Goal: Entertainment & Leisure: Consume media (video, audio)

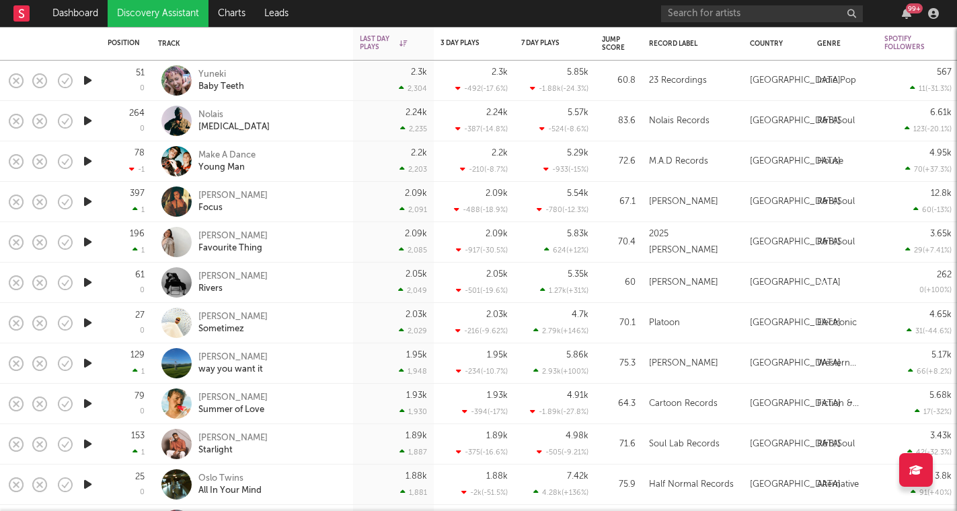
click at [92, 246] on icon "button" at bounding box center [88, 241] width 14 height 17
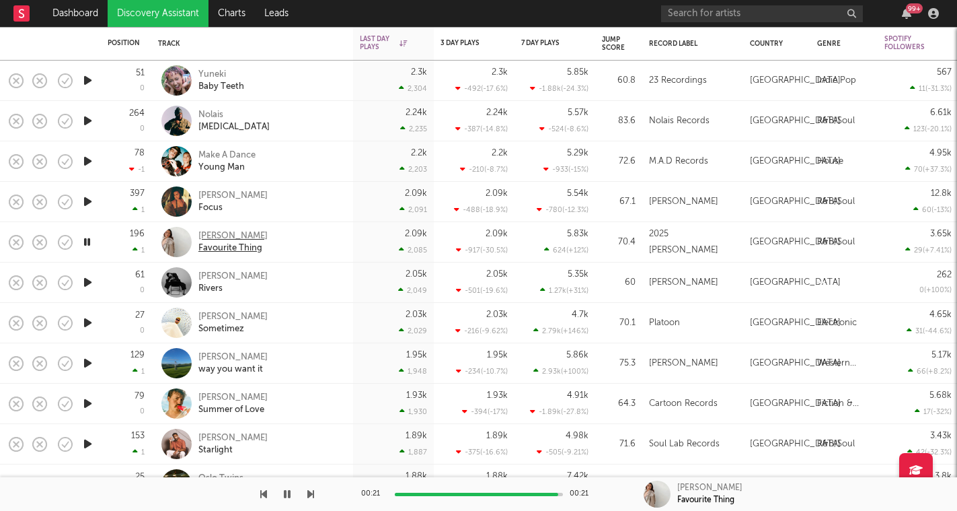
click at [204, 234] on div "[PERSON_NAME]" at bounding box center [232, 236] width 69 height 12
click at [94, 281] on icon "button" at bounding box center [88, 282] width 14 height 17
click at [311, 495] on icon "button" at bounding box center [310, 493] width 7 height 11
click at [309, 492] on icon "button" at bounding box center [310, 493] width 7 height 11
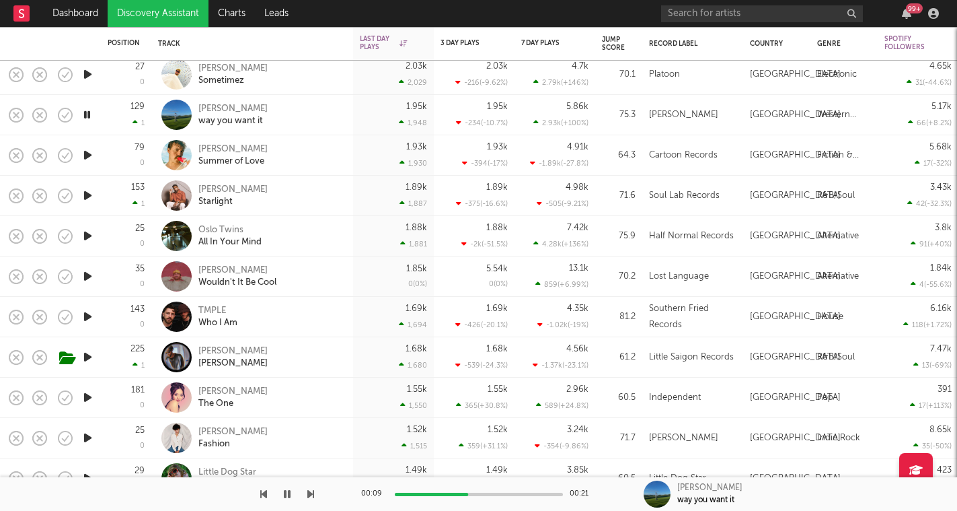
click at [307, 495] on icon "button" at bounding box center [310, 493] width 7 height 11
click at [309, 495] on icon "button" at bounding box center [310, 493] width 7 height 11
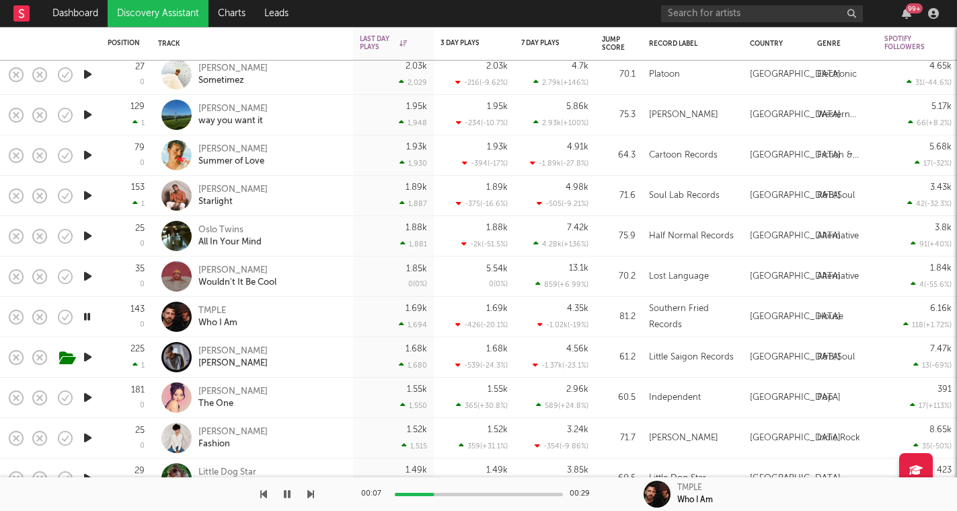
click at [309, 495] on icon "button" at bounding box center [310, 493] width 7 height 11
click at [91, 359] on icon "button" at bounding box center [97, 358] width 17 height 15
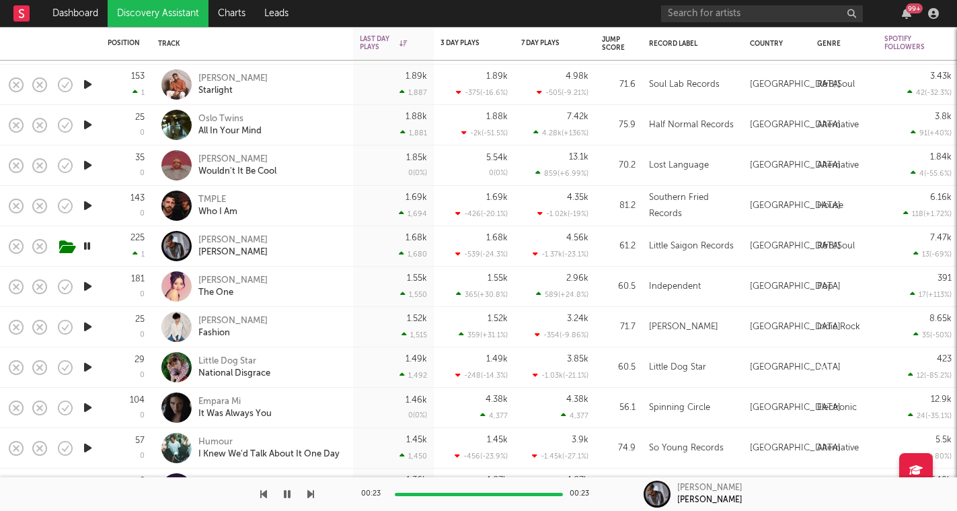
click at [91, 291] on icon "button" at bounding box center [88, 286] width 14 height 17
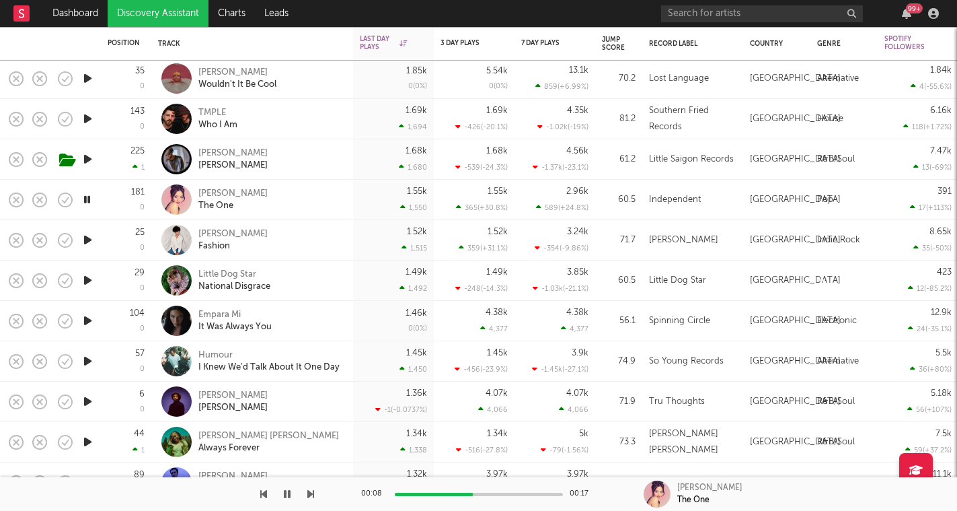
click at [307, 493] on icon "button" at bounding box center [310, 493] width 7 height 11
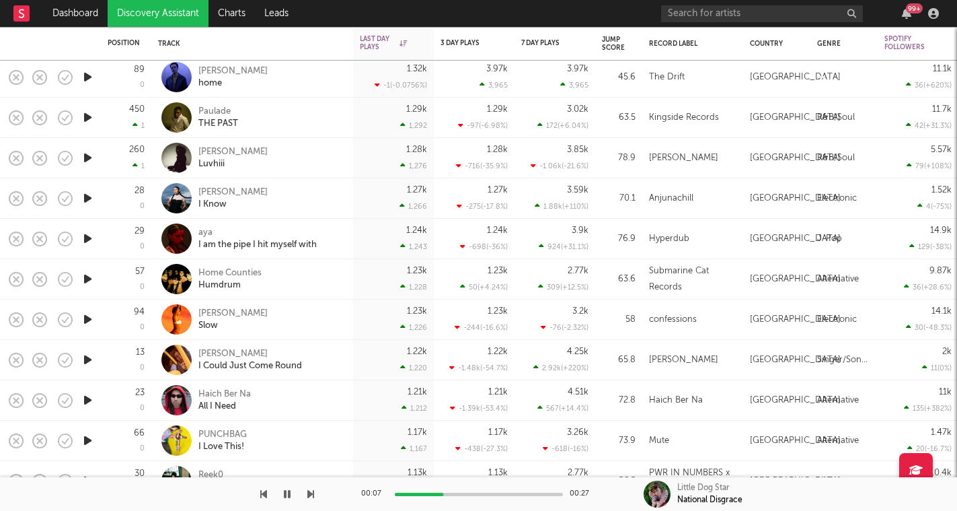
click at [314, 494] on icon "button" at bounding box center [310, 493] width 7 height 11
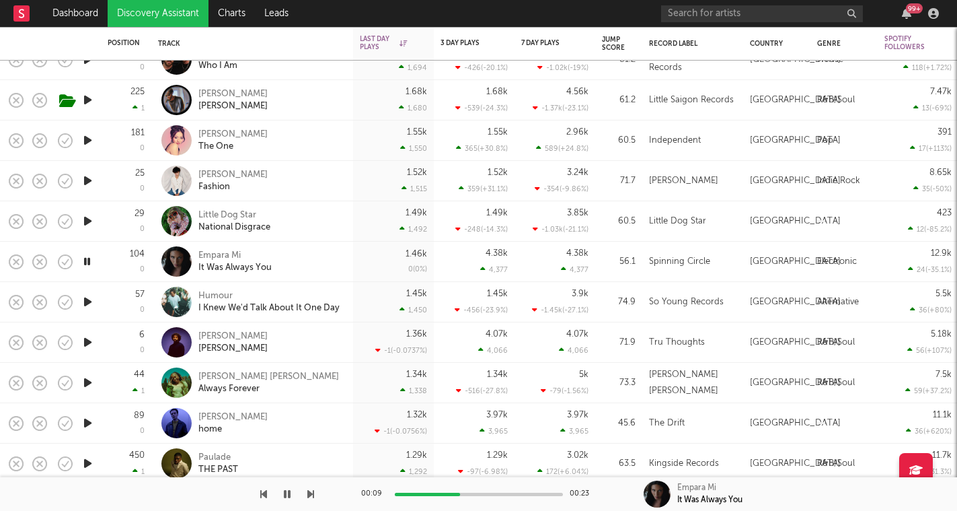
click at [290, 494] on icon "button" at bounding box center [287, 493] width 7 height 11
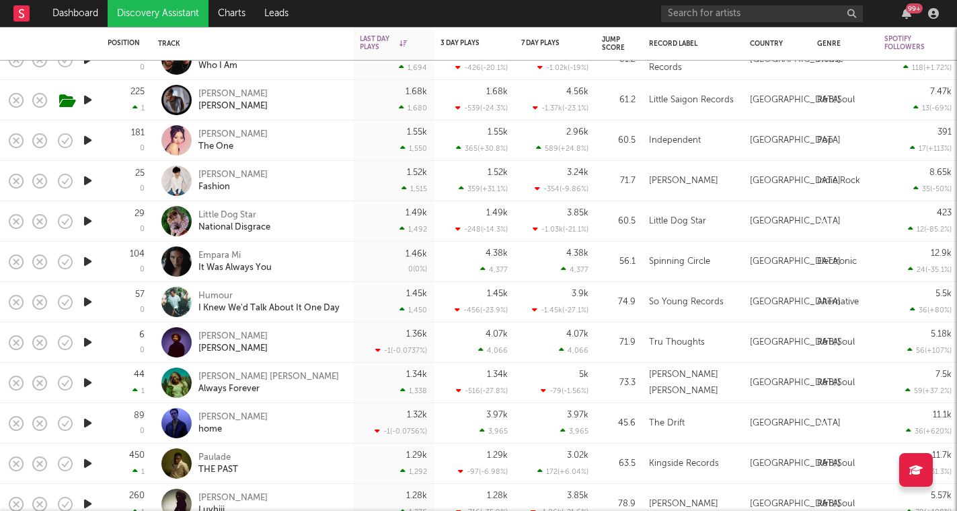
click at [91, 262] on icon "button" at bounding box center [88, 261] width 14 height 17
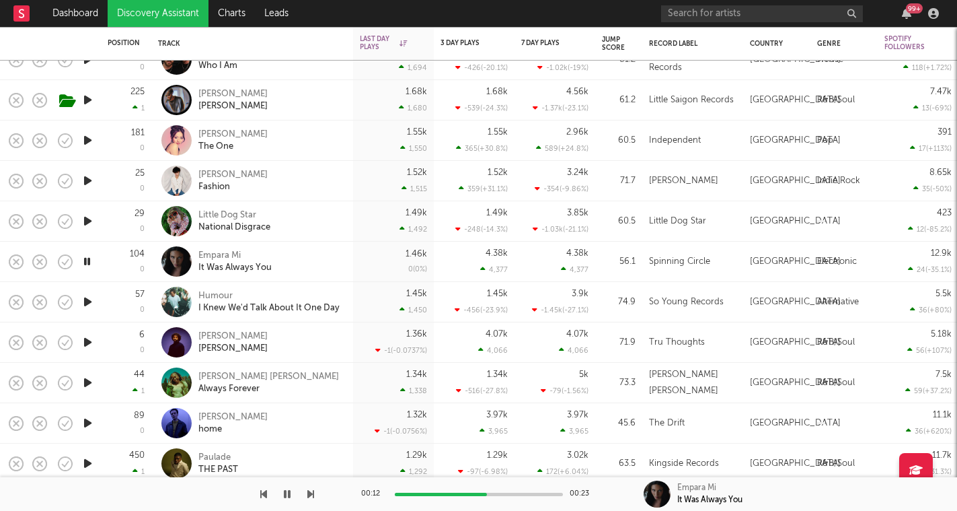
click at [313, 497] on icon "button" at bounding box center [310, 493] width 7 height 11
click at [312, 494] on icon "button" at bounding box center [310, 493] width 7 height 11
click at [289, 496] on icon "button" at bounding box center [287, 493] width 7 height 11
click at [289, 496] on icon "button" at bounding box center [287, 493] width 8 height 11
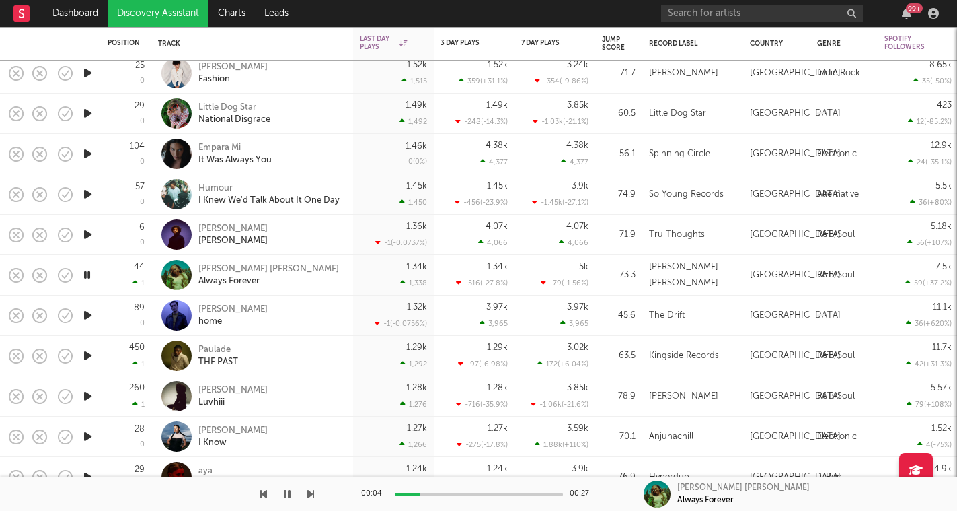
click at [311, 494] on icon "button" at bounding box center [310, 493] width 7 height 11
click at [91, 316] on icon "button" at bounding box center [87, 315] width 13 height 17
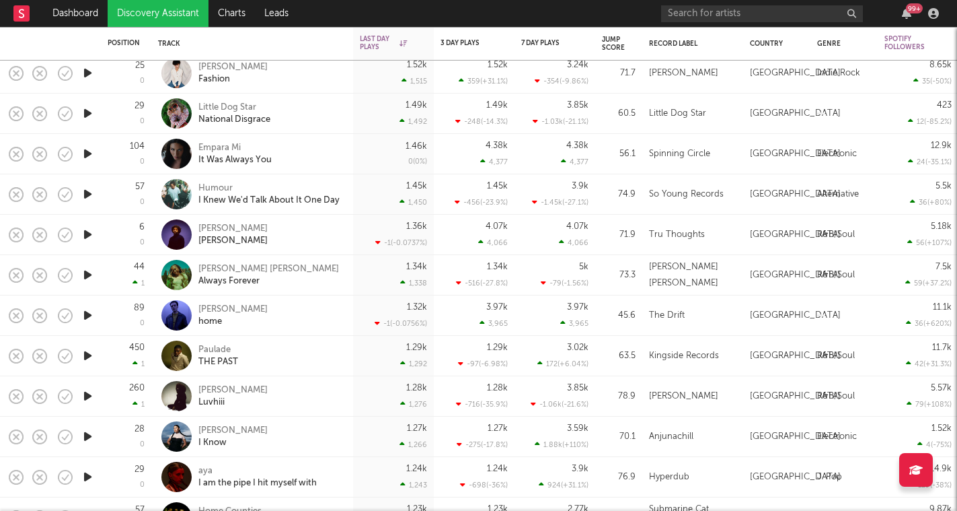
click at [91, 316] on icon "button" at bounding box center [88, 315] width 14 height 17
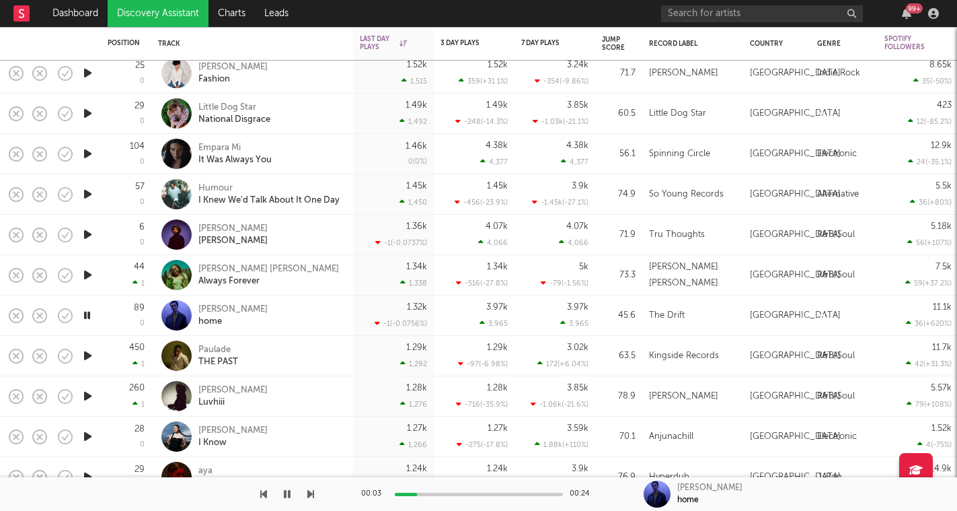
click at [309, 497] on icon "button" at bounding box center [310, 493] width 7 height 11
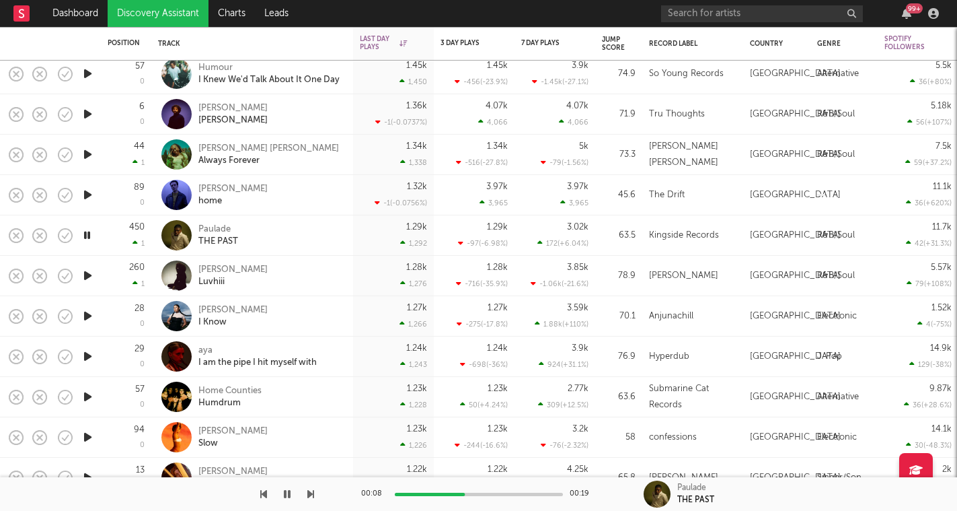
click at [314, 493] on icon "button" at bounding box center [310, 493] width 7 height 11
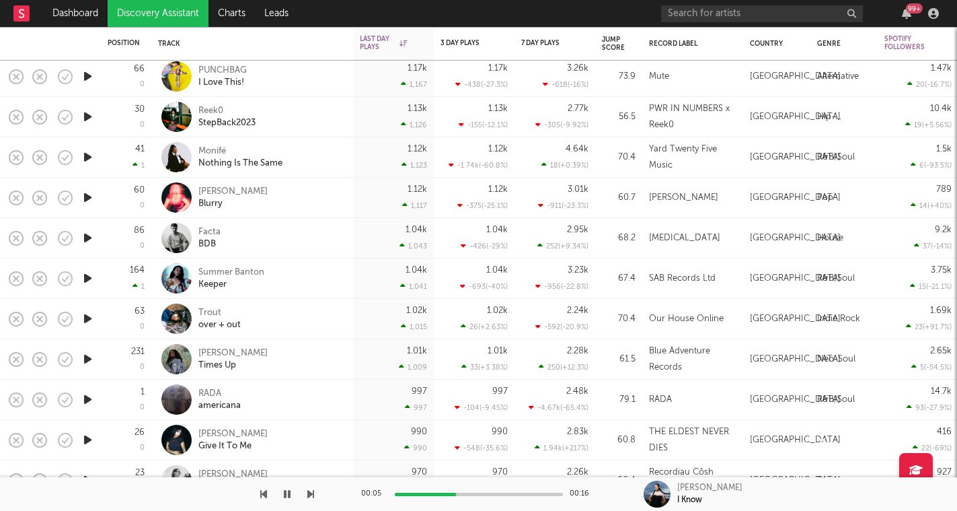
click at [287, 495] on icon "button" at bounding box center [287, 493] width 7 height 11
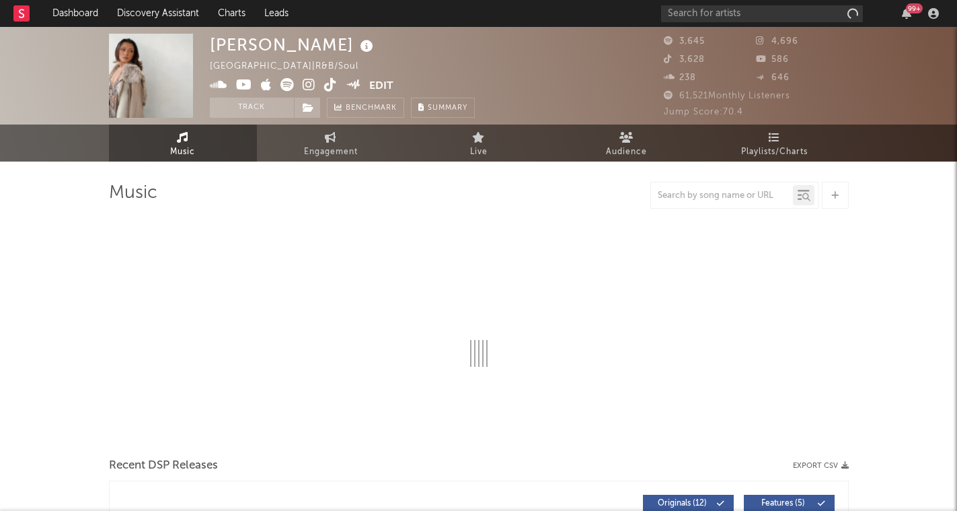
select select "1w"
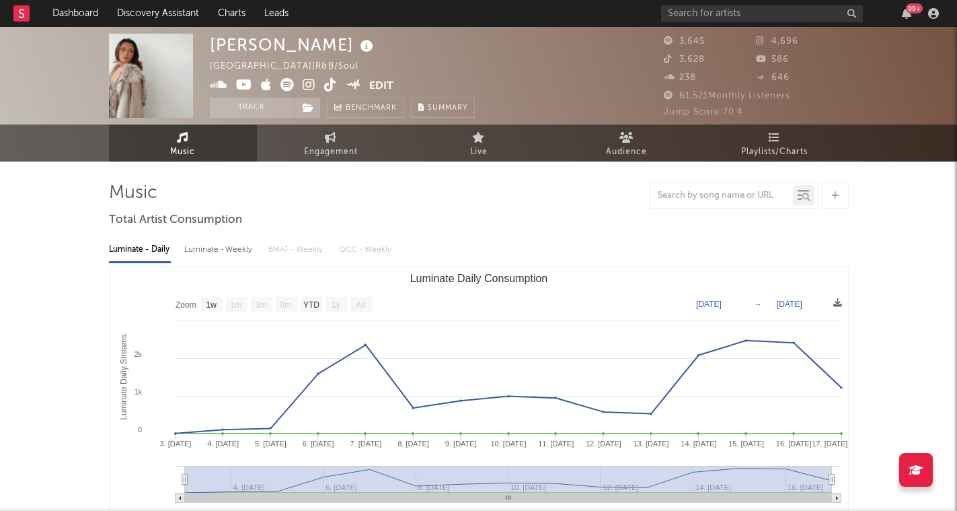
click at [308, 79] on icon at bounding box center [309, 84] width 13 height 13
